Goal: Use online tool/utility: Utilize a website feature to perform a specific function

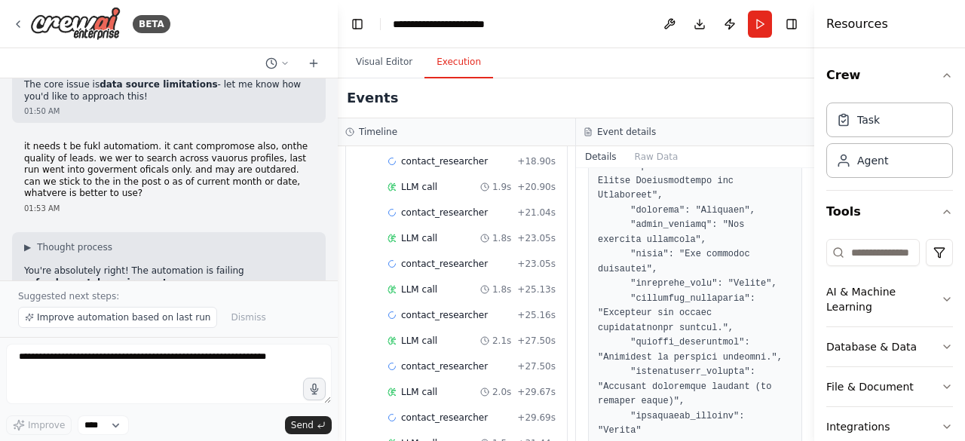
scroll to position [2900, 0]
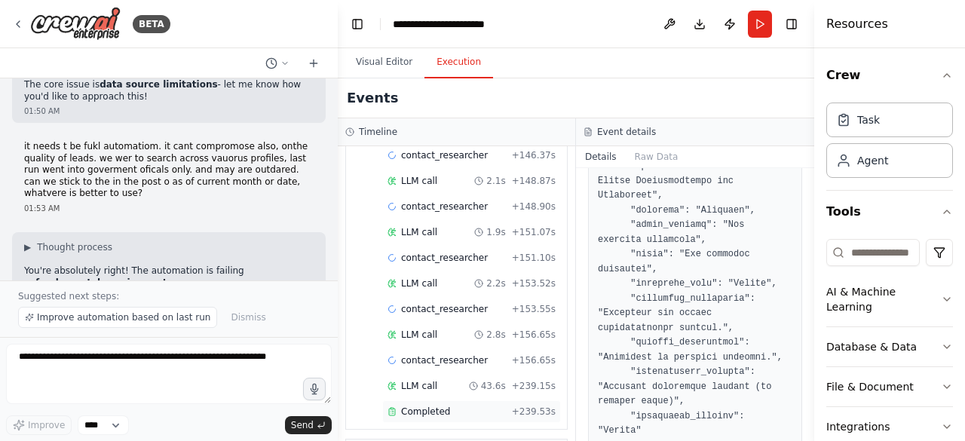
click at [408, 406] on span "Completed" at bounding box center [425, 412] width 49 height 12
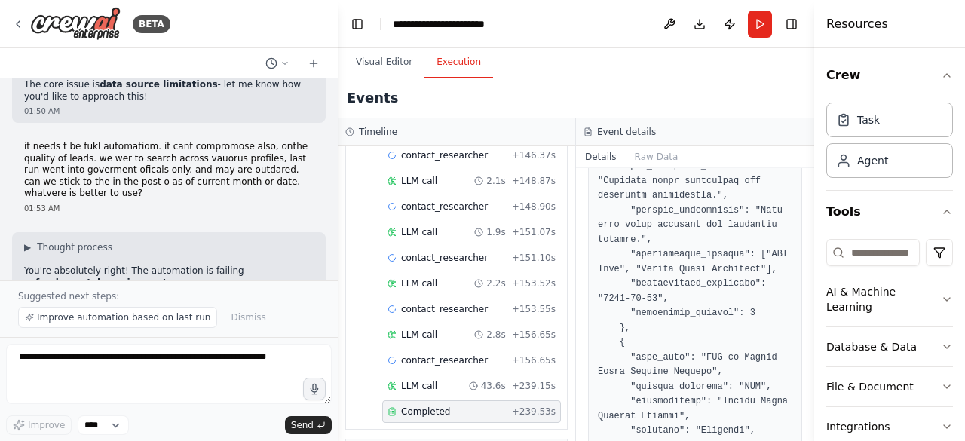
drag, startPoint x: 810, startPoint y: 327, endPoint x: 808, endPoint y: 227, distance: 99.6
click at [808, 227] on button "Toggle Sidebar" at bounding box center [814, 220] width 12 height 441
drag, startPoint x: 810, startPoint y: 320, endPoint x: 802, endPoint y: 298, distance: 24.1
click at [802, 298] on div "BETA Hello! I'm the CrewAI assistant. What kind of automation do you want to bu…" at bounding box center [482, 220] width 965 height 441
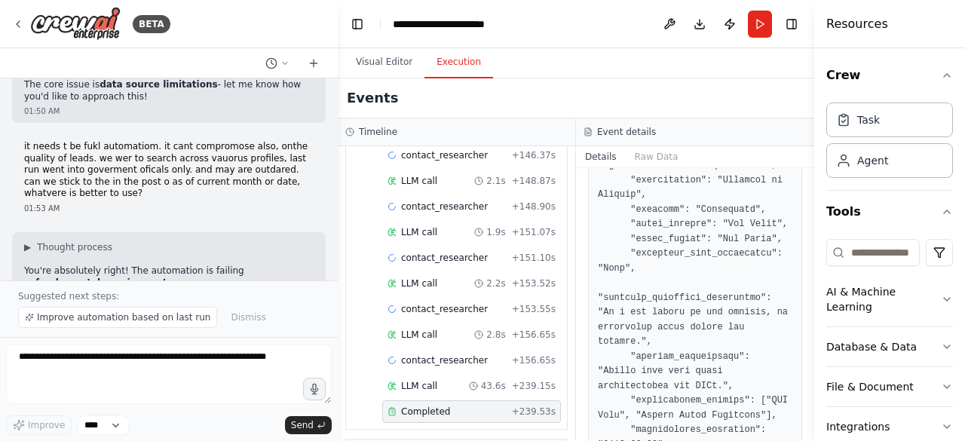
scroll to position [180, 0]
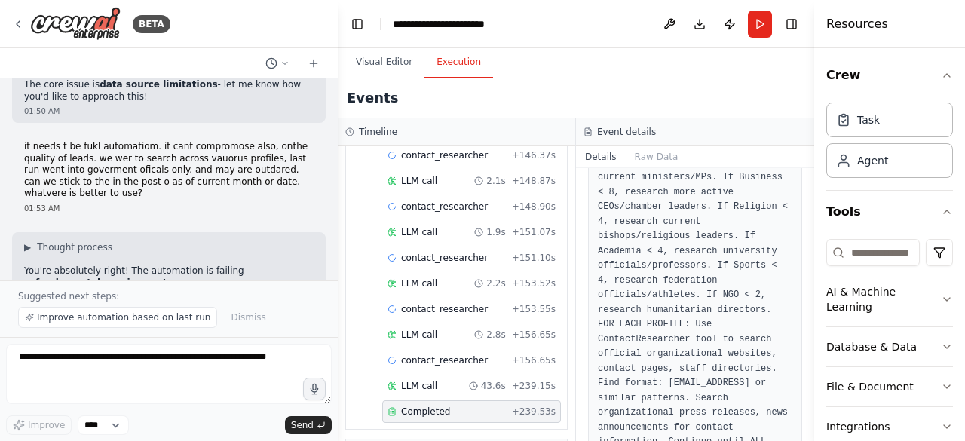
drag, startPoint x: 814, startPoint y: 192, endPoint x: 815, endPoint y: 216, distance: 23.4
click at [815, 216] on div "Resources Crew Task Agent Tools AI & Machine Learning Database & Data File & Do…" at bounding box center [889, 220] width 151 height 441
drag, startPoint x: 808, startPoint y: 189, endPoint x: 808, endPoint y: 202, distance: 12.8
click at [808, 202] on button "Toggle Sidebar" at bounding box center [814, 220] width 12 height 441
drag, startPoint x: 810, startPoint y: 192, endPoint x: 806, endPoint y: 164, distance: 28.9
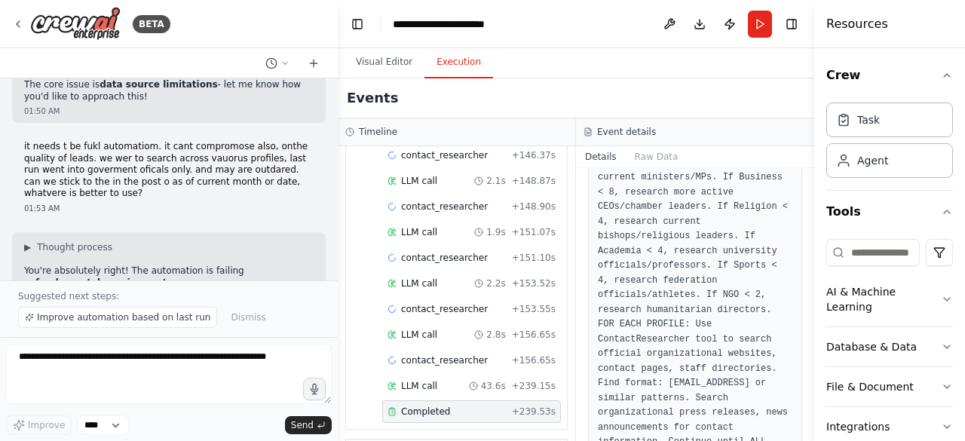
click at [806, 164] on div "BETA Hello! I'm the CrewAI assistant. What kind of automation do you want to bu…" at bounding box center [482, 220] width 965 height 441
drag, startPoint x: 809, startPoint y: 194, endPoint x: 808, endPoint y: 168, distance: 25.7
click at [808, 168] on button "Toggle Sidebar" at bounding box center [814, 220] width 12 height 441
drag, startPoint x: 810, startPoint y: 183, endPoint x: 807, endPoint y: 162, distance: 21.3
click at [807, 162] on div "BETA Hello! I'm the CrewAI assistant. What kind of automation do you want to bu…" at bounding box center [482, 220] width 965 height 441
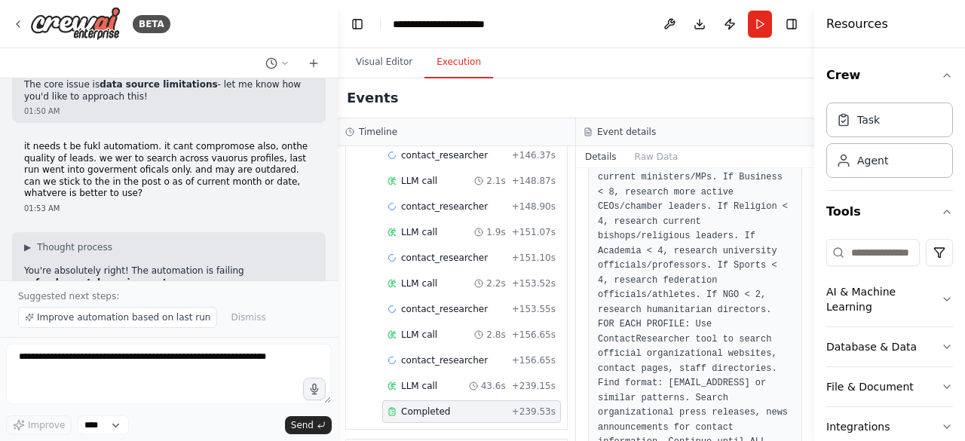
drag, startPoint x: 808, startPoint y: 192, endPoint x: 805, endPoint y: 174, distance: 17.7
click at [805, 174] on div "BETA Hello! I'm the CrewAI assistant. What kind of automation do you want to bu…" at bounding box center [482, 220] width 965 height 441
drag, startPoint x: 810, startPoint y: 194, endPoint x: 812, endPoint y: 206, distance: 12.3
click at [812, 206] on button "Toggle Sidebar" at bounding box center [814, 220] width 12 height 441
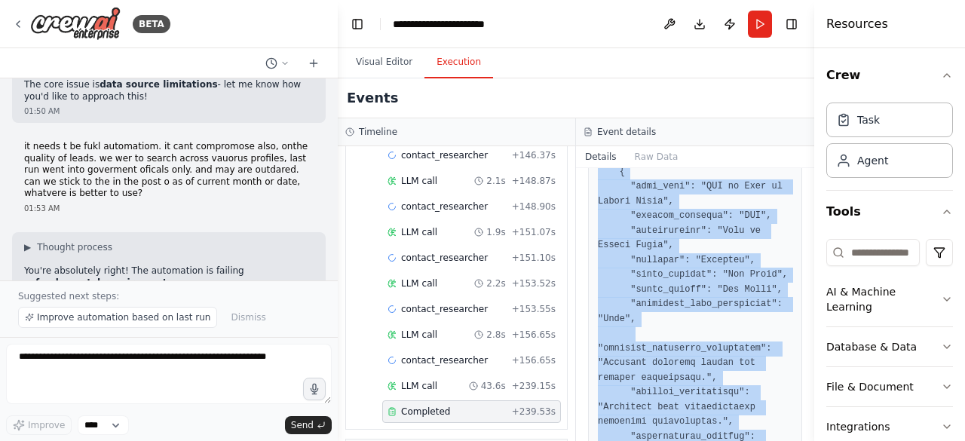
scroll to position [6173, 0]
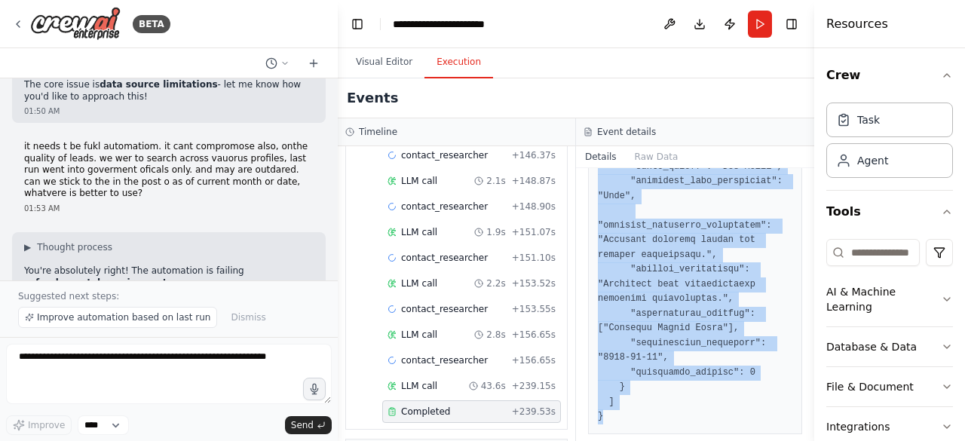
drag, startPoint x: 597, startPoint y: 275, endPoint x: 759, endPoint y: 477, distance: 258.0
click at [759, 440] on html "BETA Hello! I'm the CrewAI assistant. What kind of automation do you want to bu…" at bounding box center [482, 220] width 965 height 441
copy pre "{ "executive_summary": [ { "full_name": "[PERSON_NAME]", "current_position": "A…"
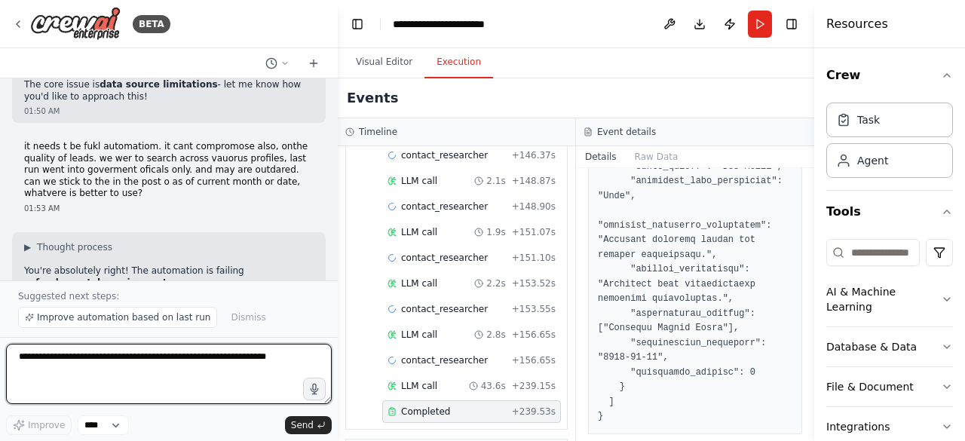
click at [112, 377] on textarea at bounding box center [169, 374] width 326 height 60
type textarea "*"
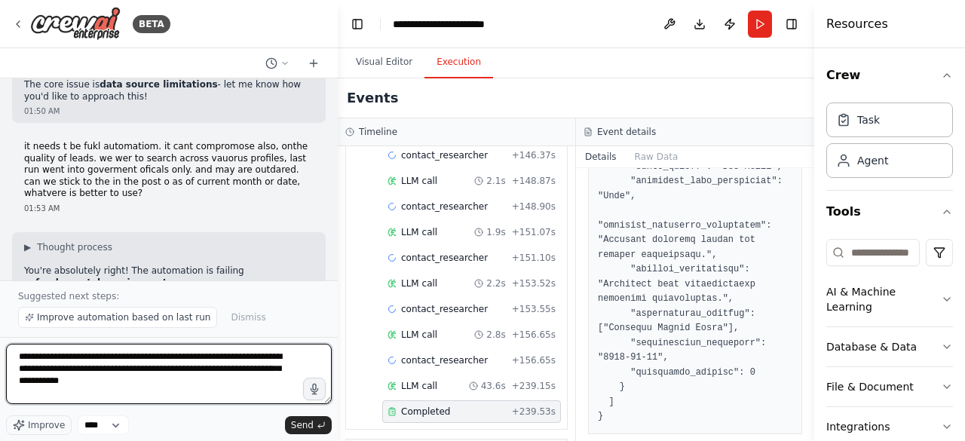
type textarea "**********"
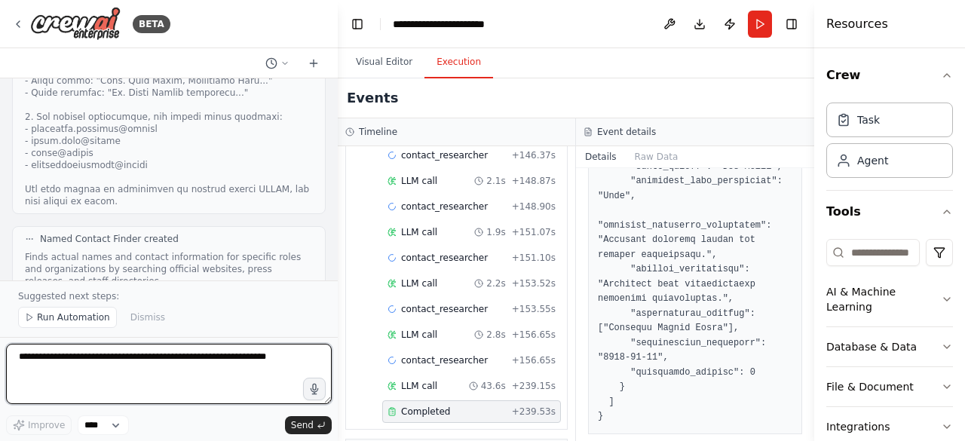
scroll to position [17246, 0]
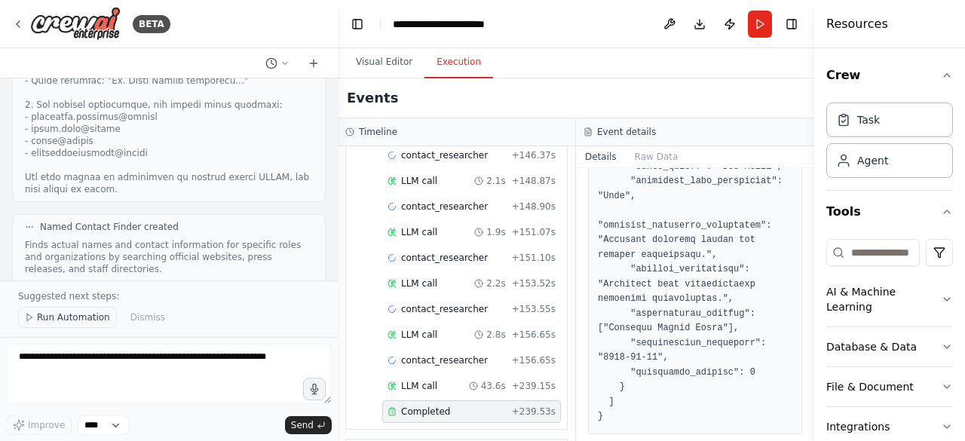
click at [55, 324] on span "Run Automation" at bounding box center [73, 317] width 73 height 12
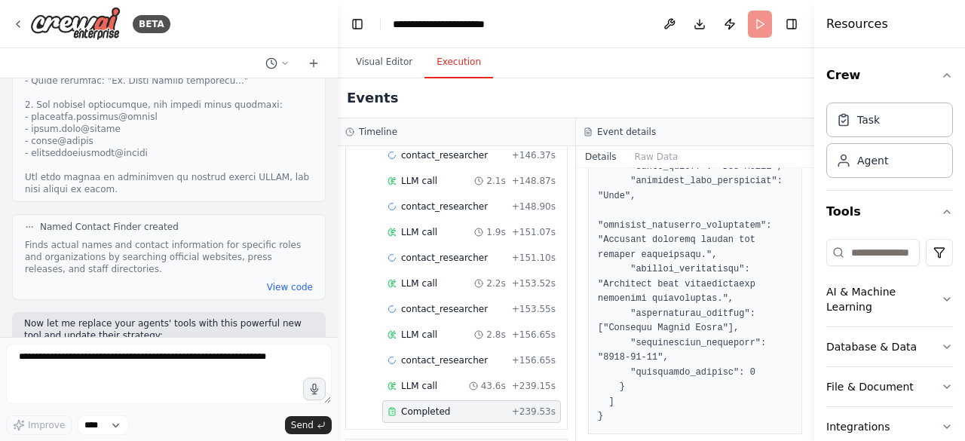
scroll to position [17190, 0]
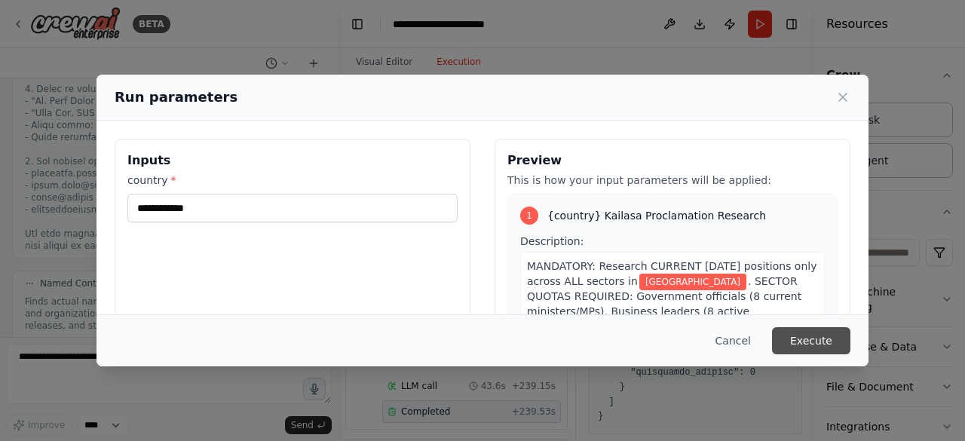
click at [801, 336] on button "Execute" at bounding box center [811, 340] width 78 height 27
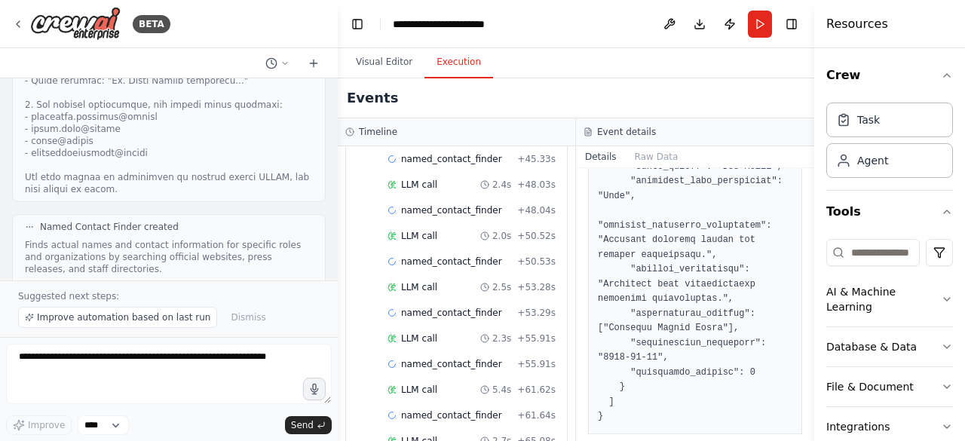
scroll to position [2749, 0]
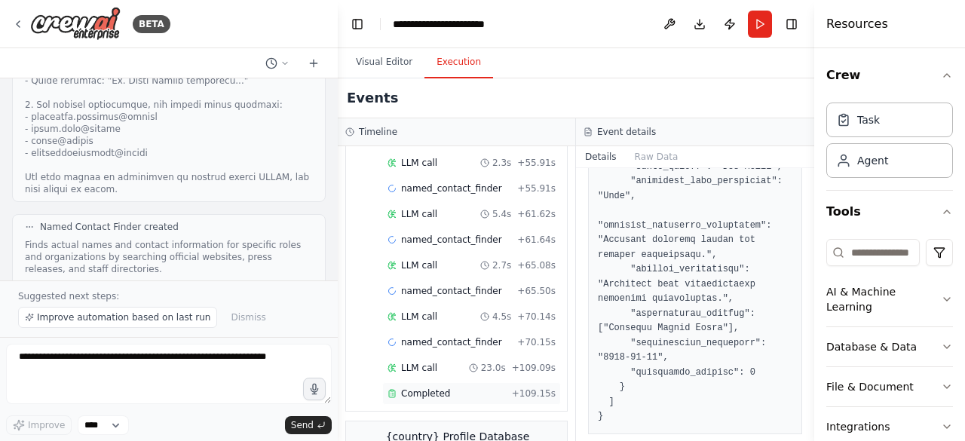
click at [422, 388] on span "Completed" at bounding box center [425, 394] width 49 height 12
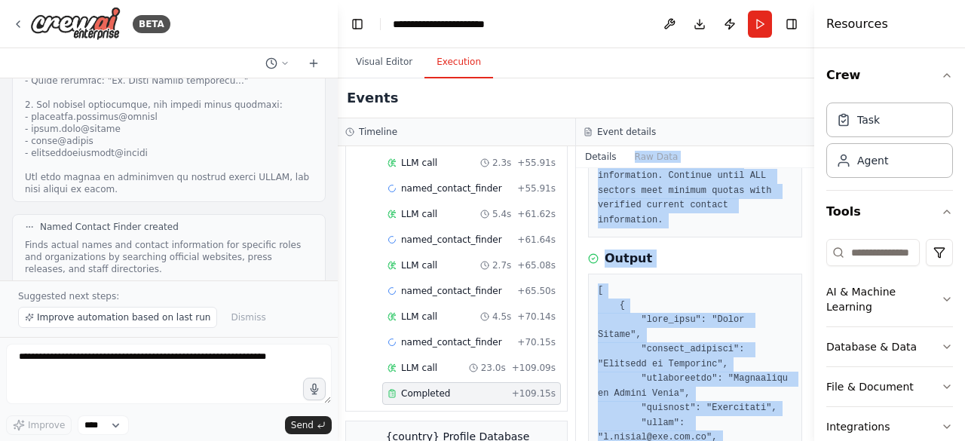
scroll to position [373, 0]
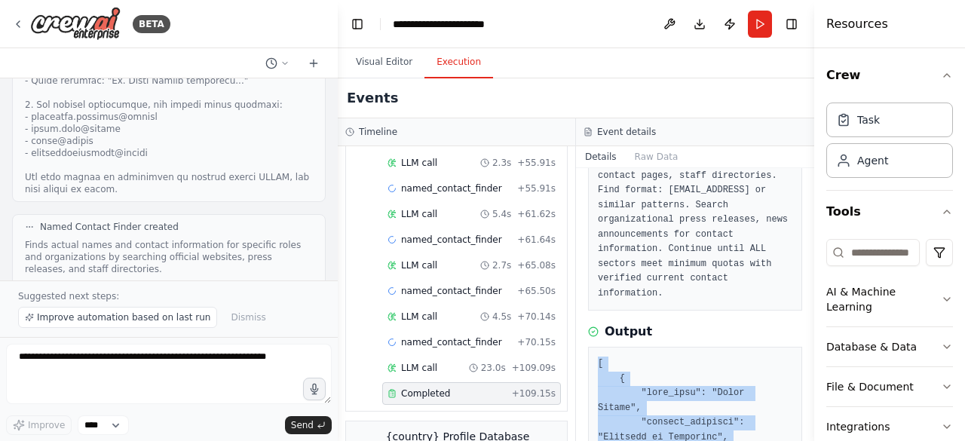
drag, startPoint x: 618, startPoint y: 391, endPoint x: 589, endPoint y: 365, distance: 38.5
copy pre "[ { "full_name": "[PERSON_NAME]", "current_position": "Minister of Education", …"
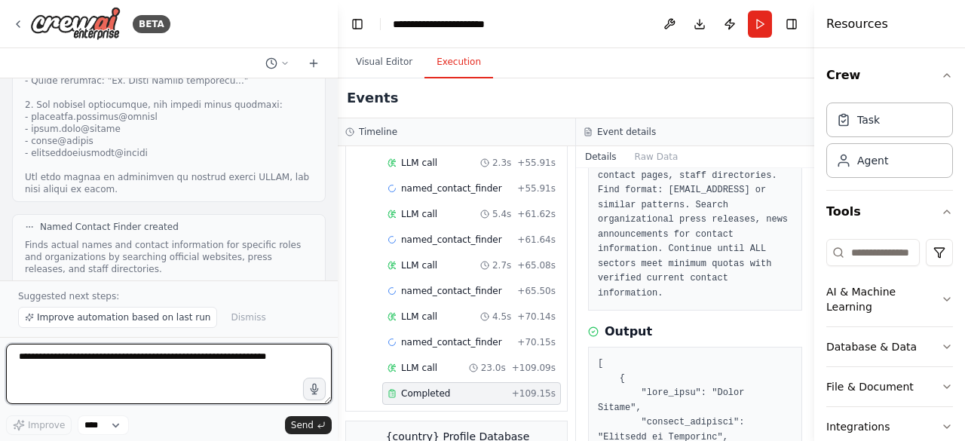
click at [170, 368] on textarea at bounding box center [169, 374] width 326 height 60
type textarea "*"
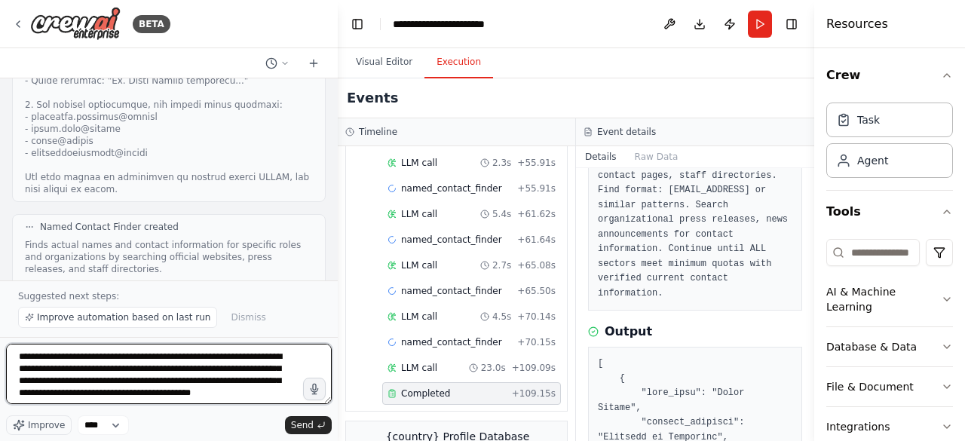
scroll to position [7, 0]
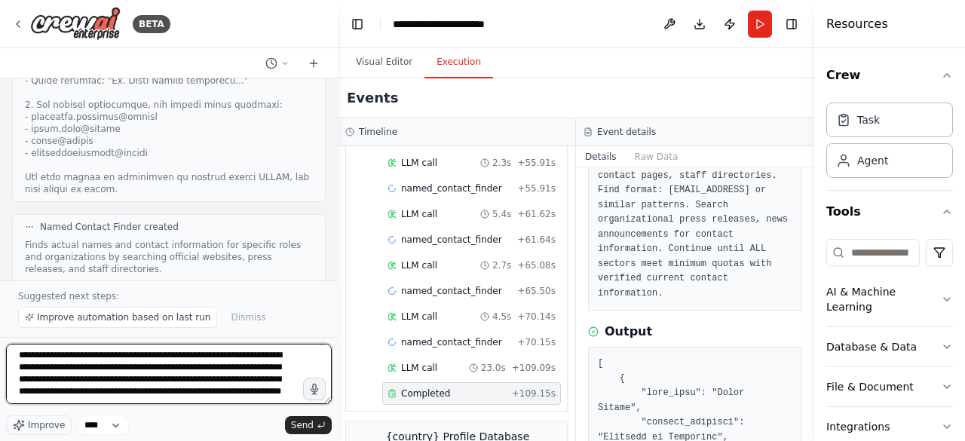
type textarea "**********"
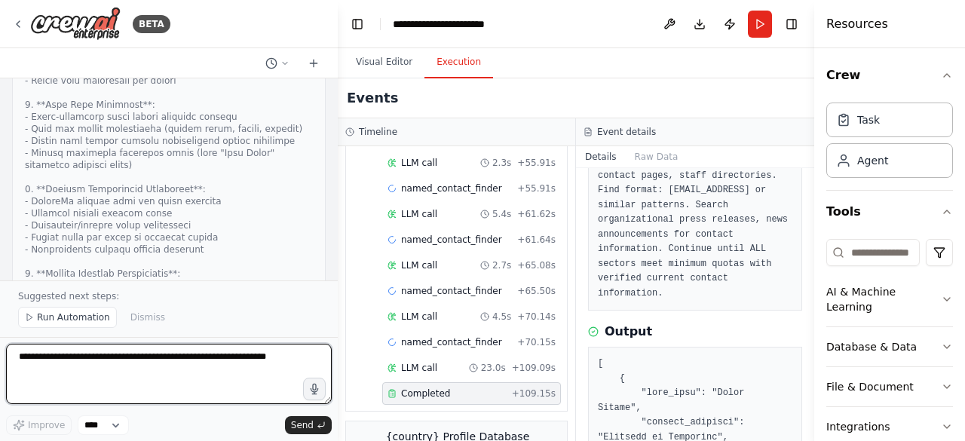
scroll to position [18895, 0]
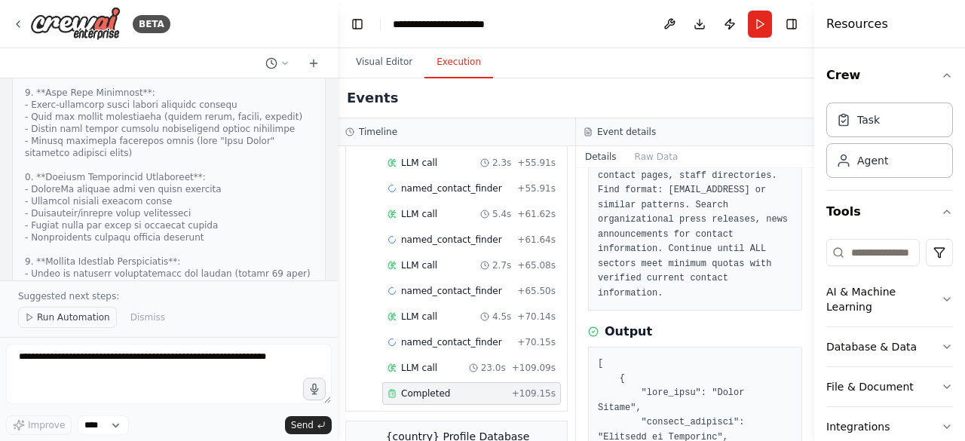
click at [72, 314] on span "Run Automation" at bounding box center [73, 317] width 73 height 12
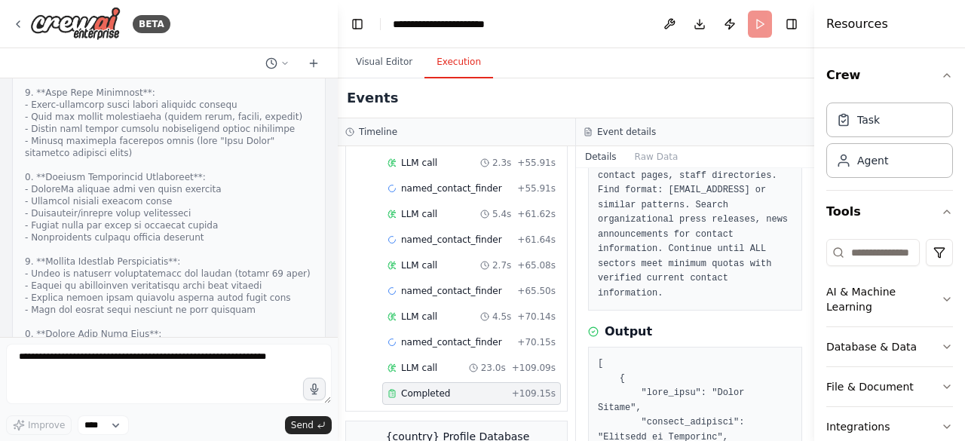
scroll to position [18838, 0]
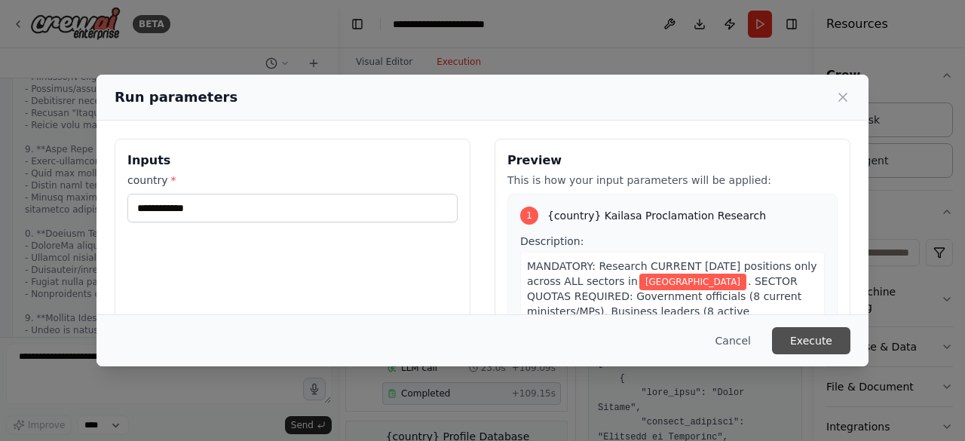
click at [801, 337] on button "Execute" at bounding box center [811, 340] width 78 height 27
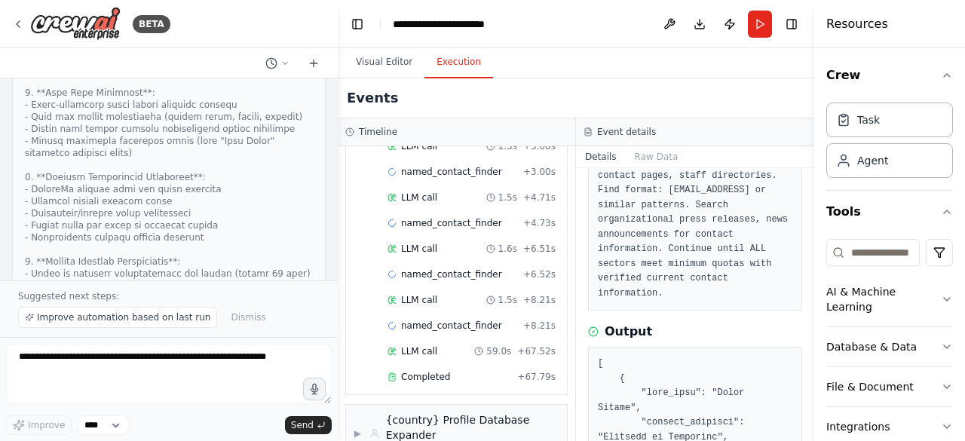
scroll to position [900, 0]
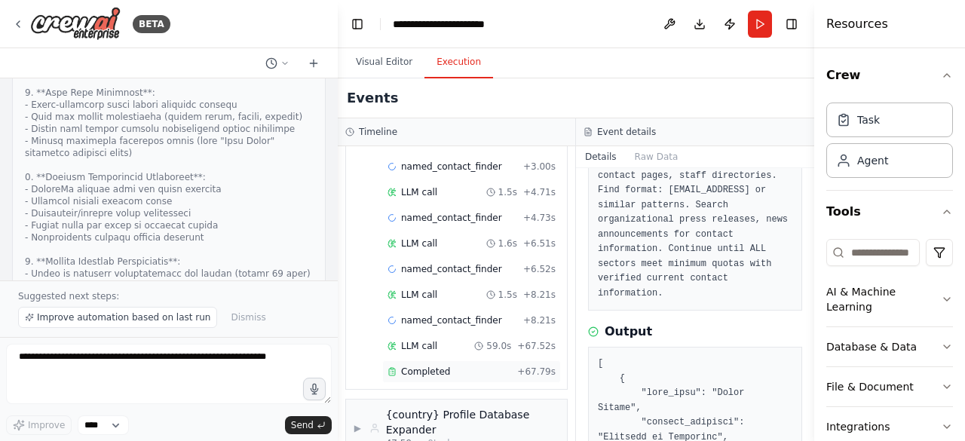
click at [432, 366] on span "Completed" at bounding box center [425, 372] width 49 height 12
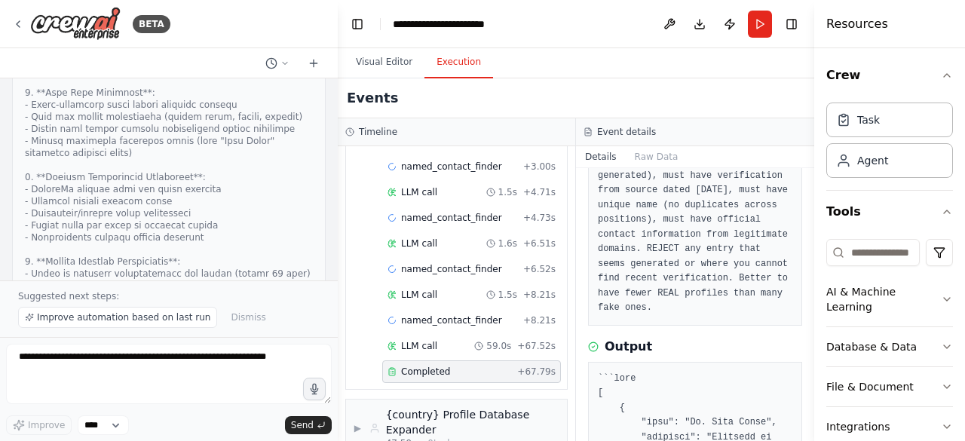
drag, startPoint x: 811, startPoint y: 206, endPoint x: 816, endPoint y: 215, distance: 10.1
click at [816, 215] on div "Resources Crew Task Agent Tools AI & Machine Learning Database & Data File & Do…" at bounding box center [889, 220] width 151 height 441
click at [801, 211] on div "Completed [DATE] 2:58:09 AM Description REAL VERIFIED LEADS ONLY: Search for AC…" at bounding box center [695, 304] width 238 height 273
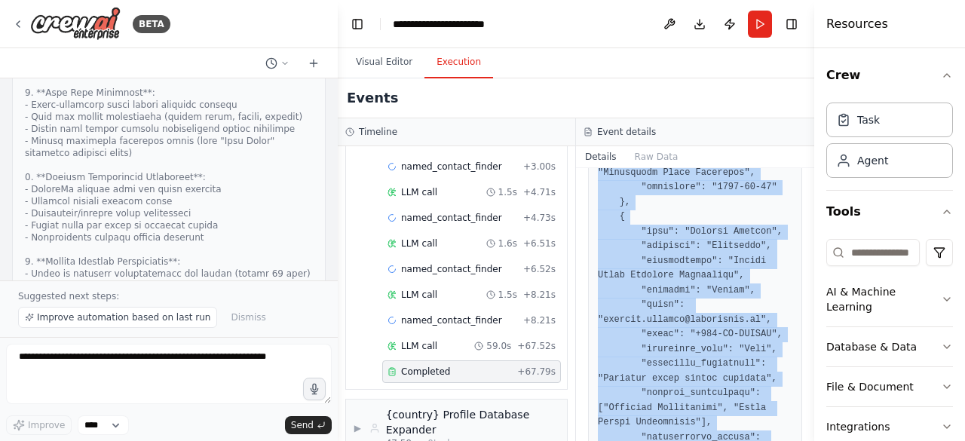
scroll to position [4012, 0]
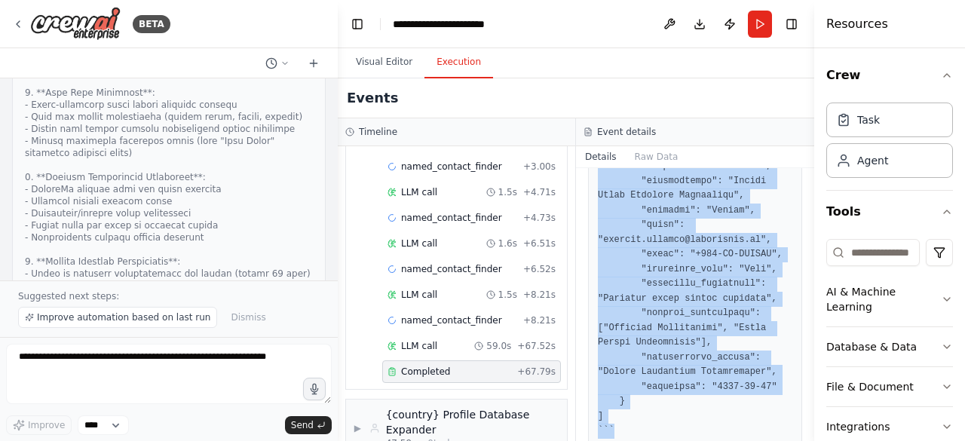
drag, startPoint x: 597, startPoint y: 315, endPoint x: 719, endPoint y: 434, distance: 170.1
click at [719, 434] on div "Completed [DATE] 2:58:09 AM Description REAL VERIFIED LEADS ONLY: Search for AC…" at bounding box center [695, 304] width 238 height 273
copy pre "```json [ { "name": "Dr. [PERSON_NAME]", "position": "Minister of Health", "org…"
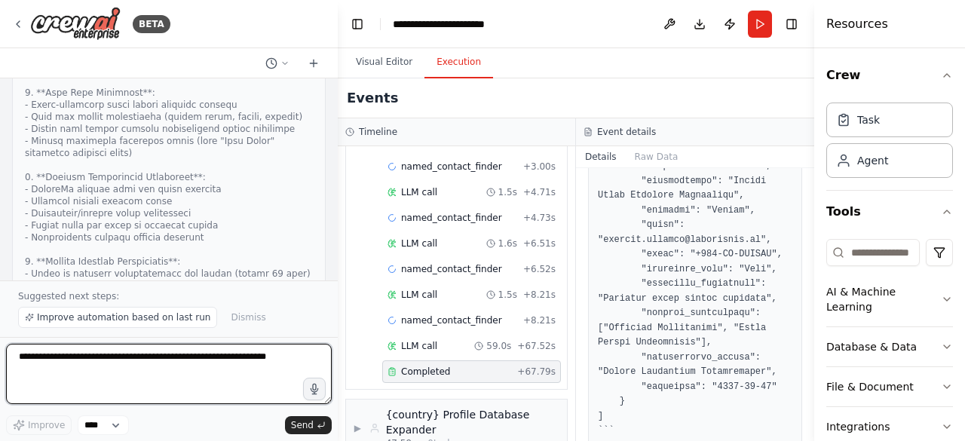
click at [179, 364] on textarea at bounding box center [169, 374] width 326 height 60
click at [205, 361] on textarea at bounding box center [169, 374] width 326 height 60
type textarea "**********"
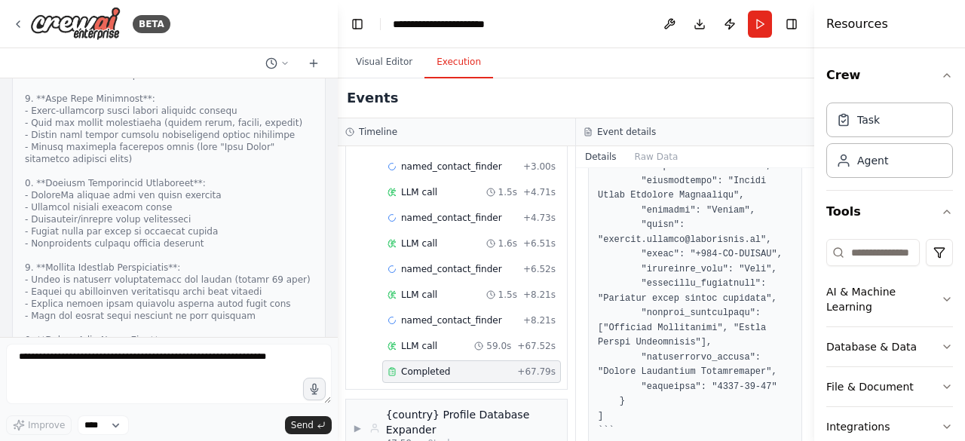
scroll to position [18928, 0]
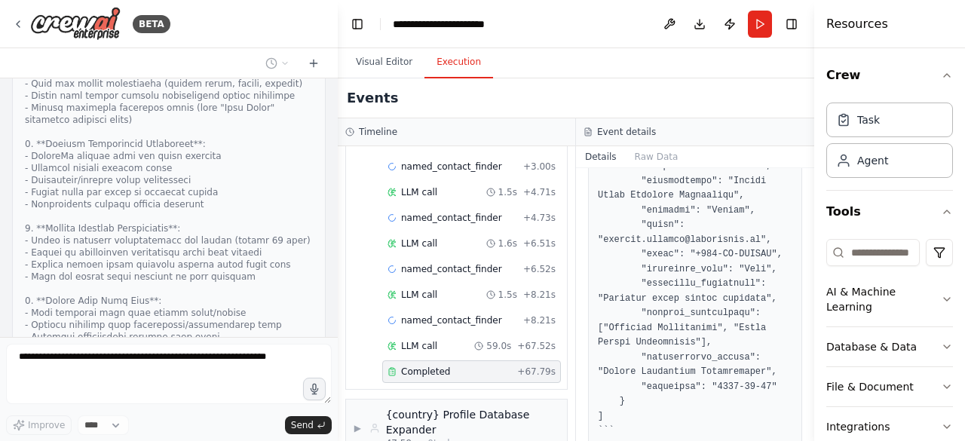
click at [333, 89] on div at bounding box center [335, 220] width 6 height 441
click at [332, 87] on div at bounding box center [335, 220] width 6 height 441
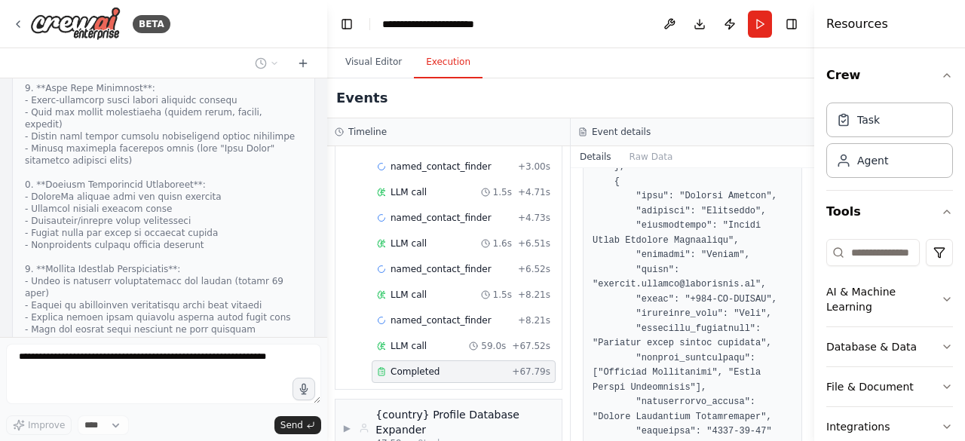
click at [327, 86] on div "BETA Hello! I'm the CrewAI assistant. What kind of automation do you want to bu…" at bounding box center [482, 220] width 965 height 441
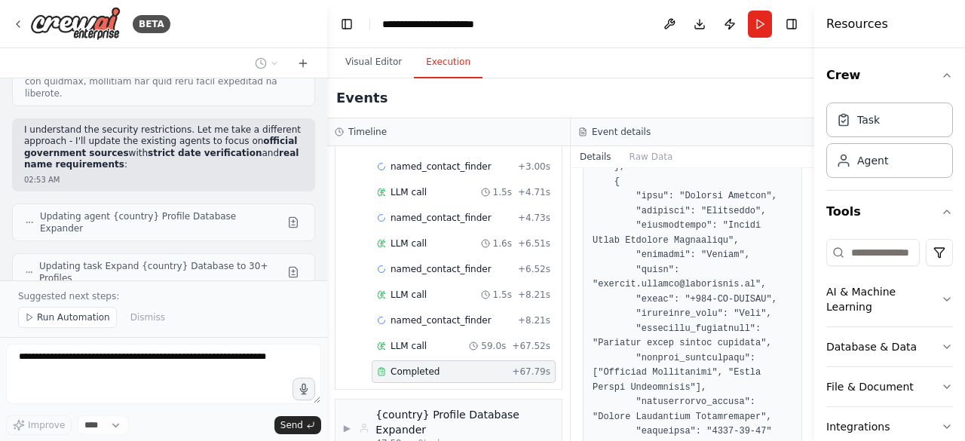
scroll to position [19545, 0]
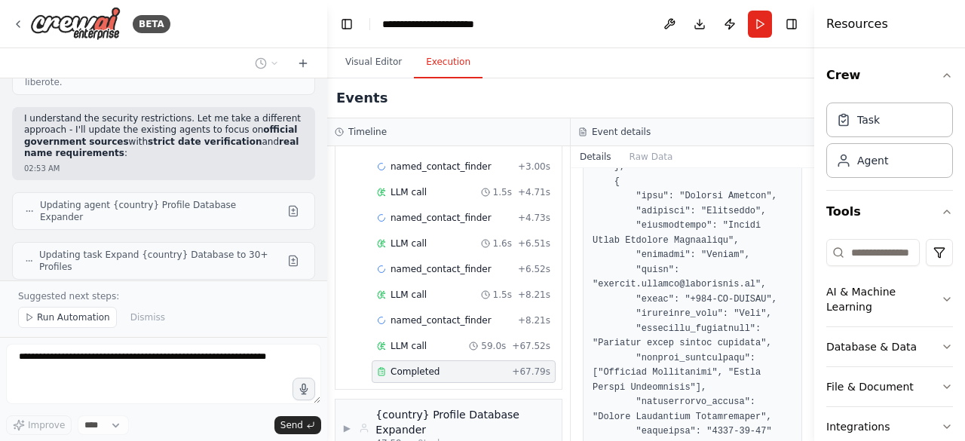
click at [322, 82] on div at bounding box center [324, 220] width 6 height 441
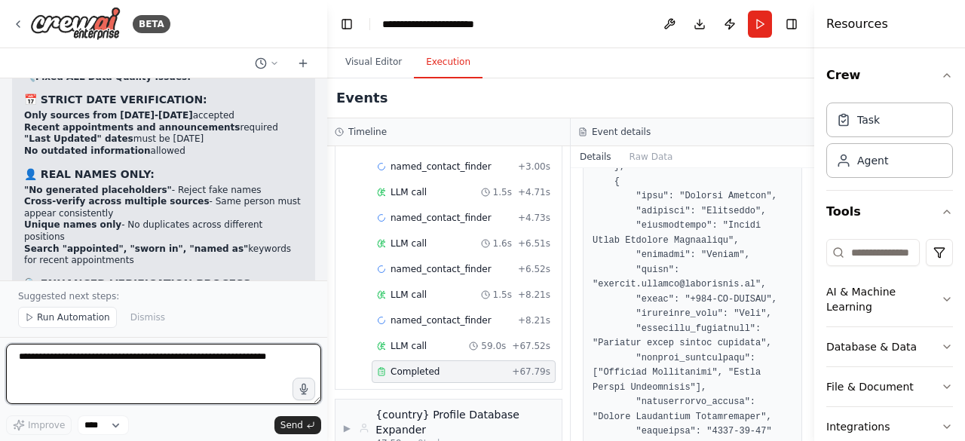
scroll to position [19798, 0]
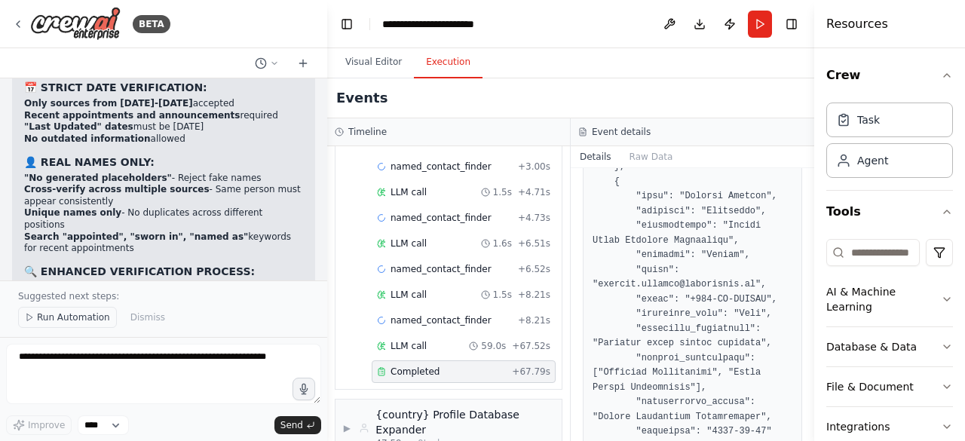
click at [51, 320] on span "Run Automation" at bounding box center [73, 317] width 73 height 12
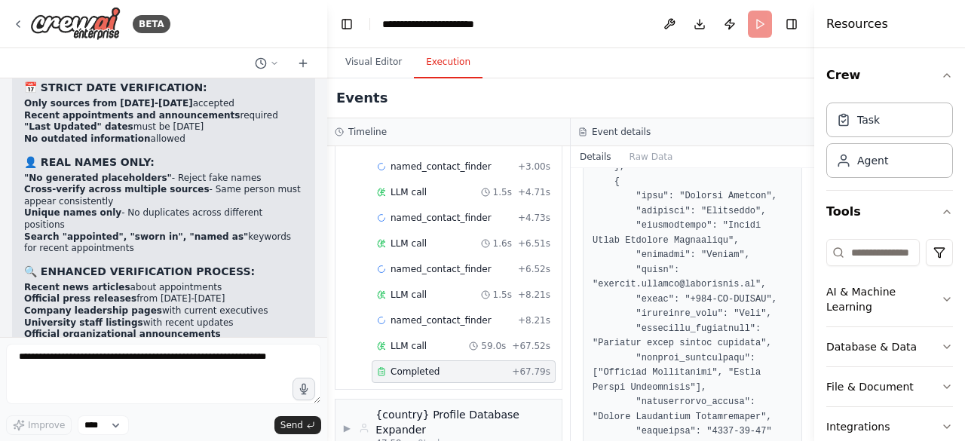
scroll to position [19742, 0]
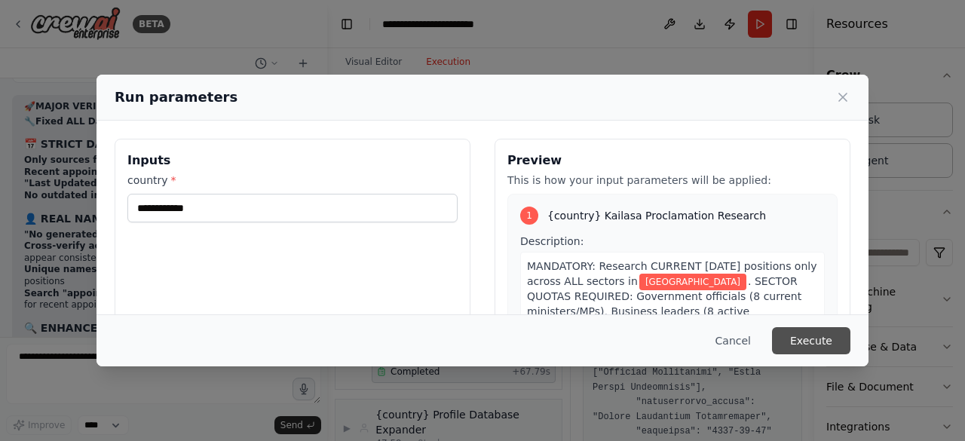
click at [819, 339] on button "Execute" at bounding box center [811, 340] width 78 height 27
